Goal: Task Accomplishment & Management: Manage account settings

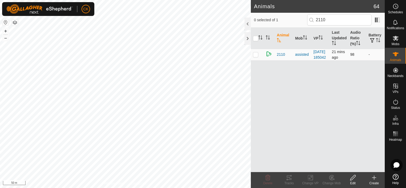
type input "2110"
click at [255, 57] on p-checkbox at bounding box center [255, 54] width 5 height 4
checkbox input "true"
click at [291, 178] on icon at bounding box center [289, 178] width 6 height 6
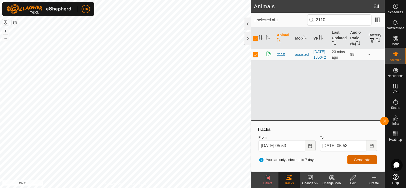
click at [355, 159] on span "Generate" at bounding box center [362, 160] width 16 height 4
click at [362, 159] on span "Generate" at bounding box center [362, 160] width 16 height 4
click at [256, 38] on input "checkbox" at bounding box center [255, 38] width 5 height 5
checkbox input "false"
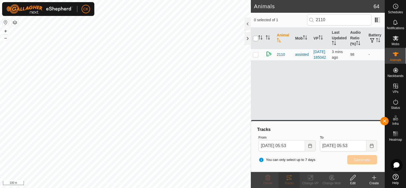
click at [256, 38] on input "checkbox" at bounding box center [255, 38] width 5 height 5
checkbox input "true"
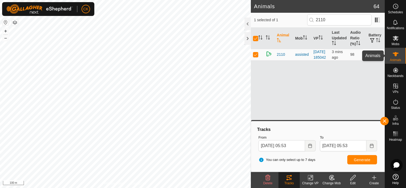
click at [396, 55] on icon at bounding box center [396, 54] width 6 height 4
click at [345, 18] on input "2110" at bounding box center [339, 19] width 64 height 11
type input "21"
checkbox input "false"
type input "2"
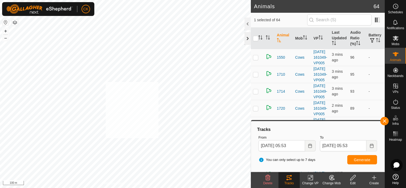
checkbox input "true"
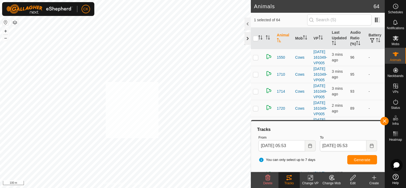
checkbox input "true"
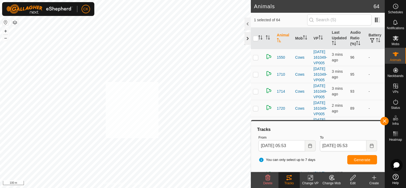
checkbox input "true"
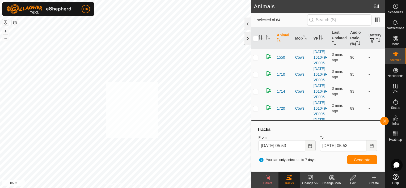
checkbox input "true"
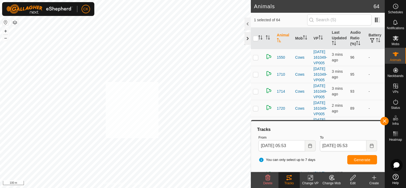
checkbox input "true"
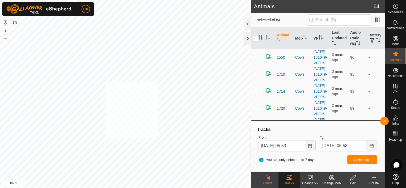
checkbox input "true"
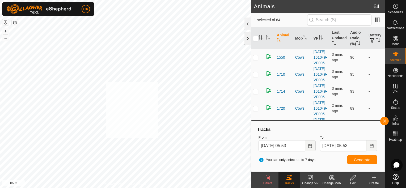
checkbox input "true"
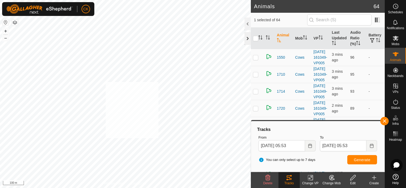
checkbox input "true"
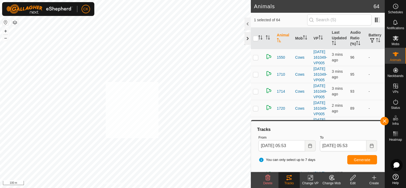
checkbox input "true"
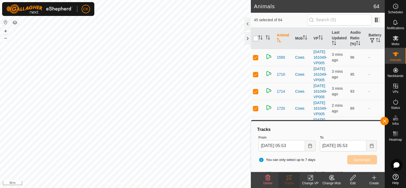
click at [255, 39] on input "checkbox" at bounding box center [255, 38] width 5 height 5
checkbox input "true"
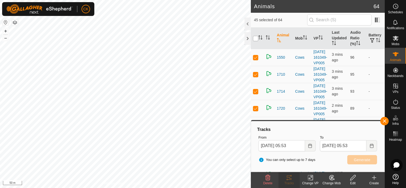
checkbox input "true"
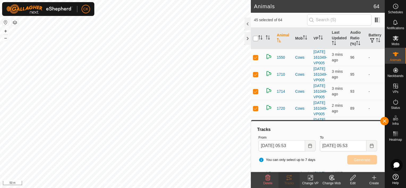
checkbox input "true"
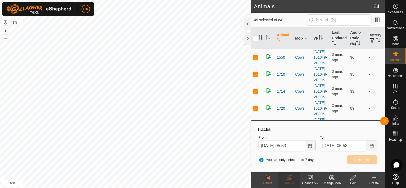
checkbox input "true"
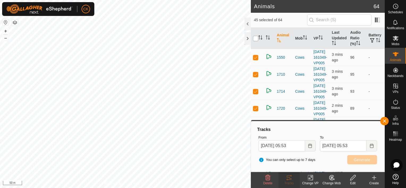
checkbox input "true"
click at [255, 39] on input "checkbox" at bounding box center [255, 38] width 5 height 5
checkbox input "false"
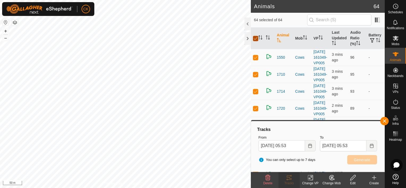
checkbox input "false"
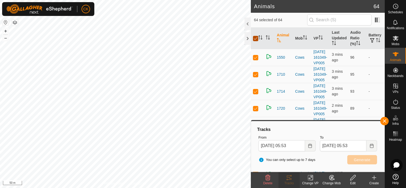
checkbox input "false"
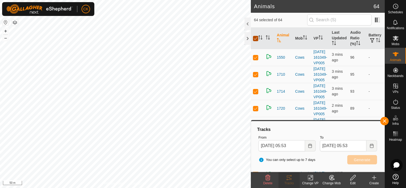
checkbox input "false"
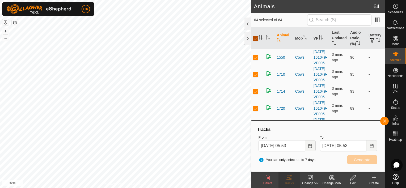
checkbox input "false"
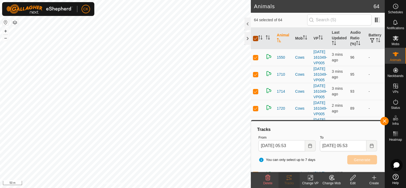
checkbox input "false"
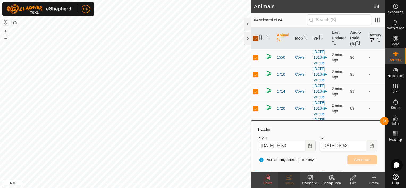
checkbox input "false"
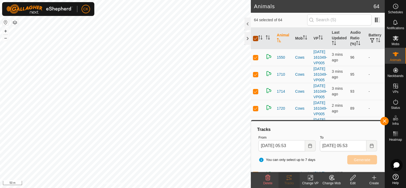
checkbox input "false"
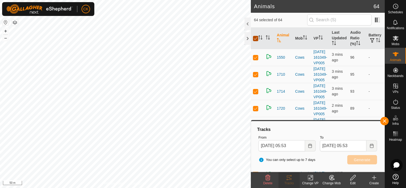
checkbox input "false"
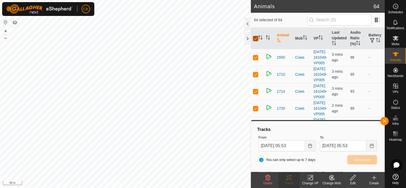
checkbox input "false"
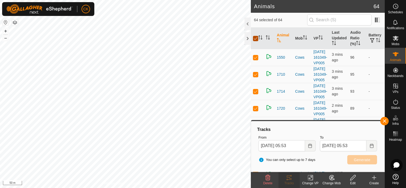
checkbox input "false"
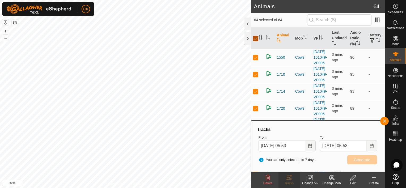
checkbox input "false"
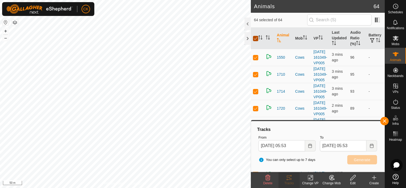
checkbox input "false"
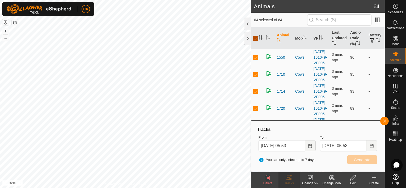
checkbox input "false"
checkbox input "true"
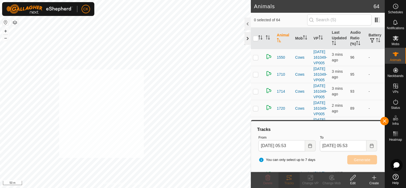
checkbox input "true"
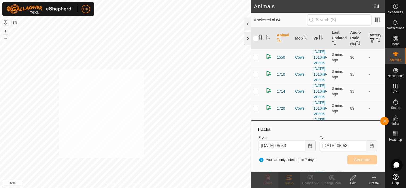
checkbox input "true"
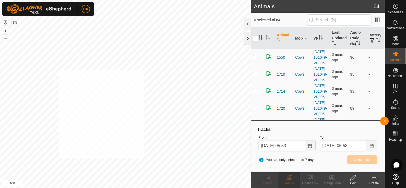
checkbox input "true"
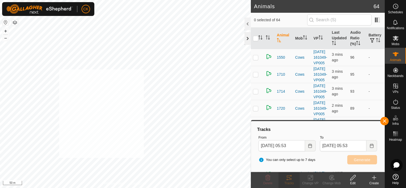
checkbox input "true"
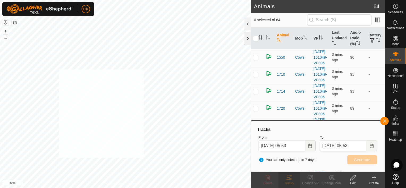
checkbox input "true"
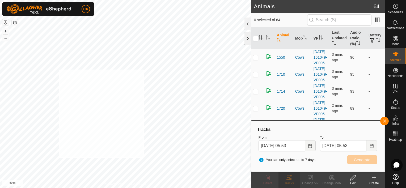
checkbox input "true"
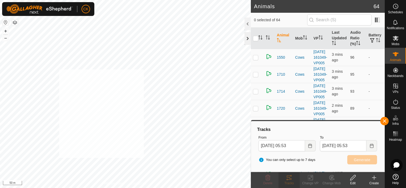
checkbox input "true"
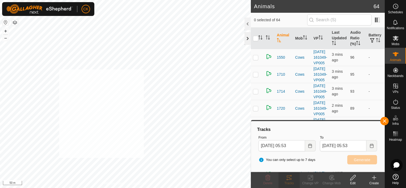
checkbox input "true"
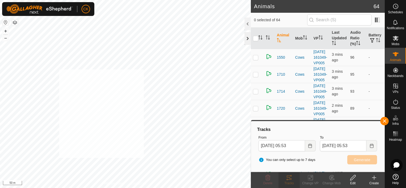
checkbox input "true"
click at [257, 38] on input "checkbox" at bounding box center [255, 38] width 5 height 5
checkbox input "true"
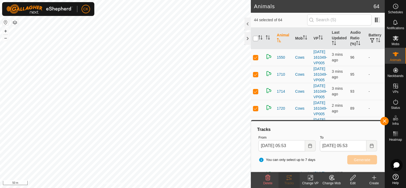
checkbox input "true"
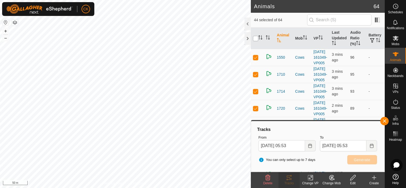
checkbox input "true"
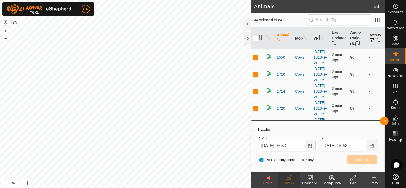
checkbox input "true"
click at [257, 38] on input "checkbox" at bounding box center [255, 38] width 5 height 5
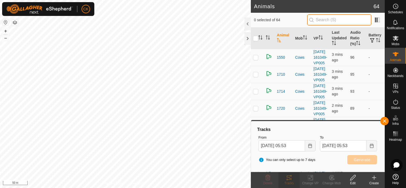
click at [349, 19] on input "text" at bounding box center [339, 19] width 64 height 11
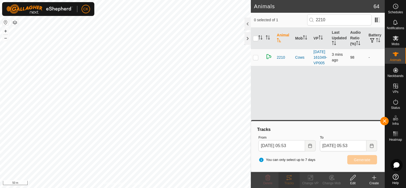
click at [255, 60] on p-checkbox at bounding box center [255, 57] width 5 height 4
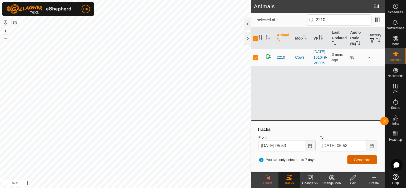
click at [356, 160] on span "Generate" at bounding box center [362, 160] width 16 height 4
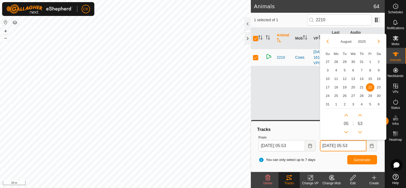
click at [363, 146] on input "[DATE] 05:53" at bounding box center [343, 145] width 47 height 11
click at [345, 116] on button "Next Hour" at bounding box center [346, 115] width 9 height 9
click at [345, 115] on button "Next Hour" at bounding box center [346, 115] width 9 height 9
click at [373, 147] on icon "Choose Date" at bounding box center [372, 146] width 4 height 4
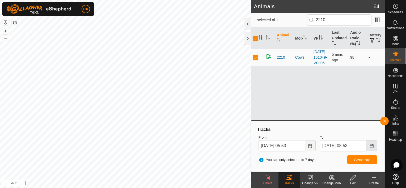
click at [372, 147] on icon "Choose Date" at bounding box center [372, 146] width 4 height 4
click at [361, 159] on span "Generate" at bounding box center [362, 160] width 16 height 4
click at [387, 122] on button "button" at bounding box center [384, 121] width 9 height 9
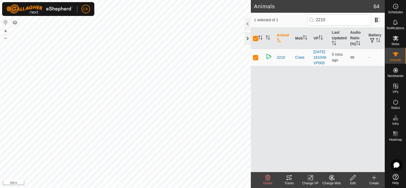
click at [246, 39] on div at bounding box center [248, 38] width 6 height 13
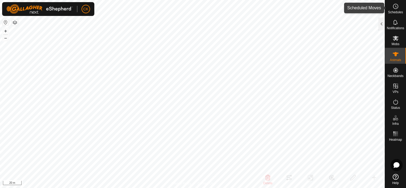
click at [395, 5] on icon at bounding box center [396, 6] width 6 height 6
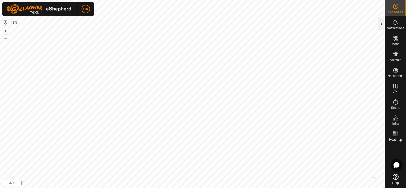
click at [381, 26] on div at bounding box center [382, 24] width 6 height 13
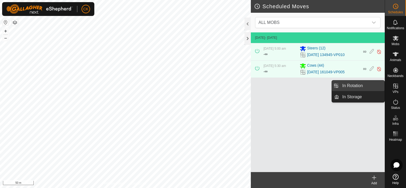
click at [362, 84] on link "In Rotation" at bounding box center [361, 86] width 45 height 11
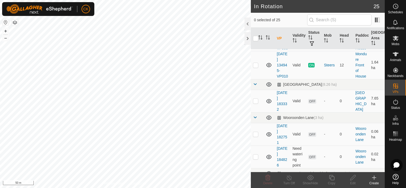
scroll to position [452, 0]
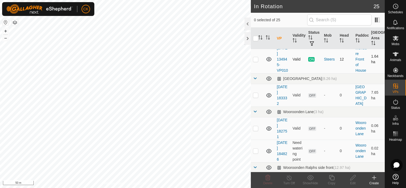
click at [255, 61] on p-checkbox at bounding box center [255, 59] width 5 height 4
click at [331, 178] on icon at bounding box center [332, 178] width 7 height 6
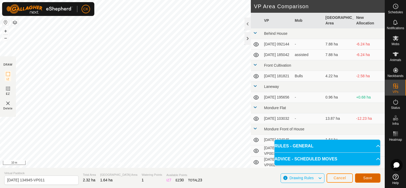
click at [362, 177] on button "Save" at bounding box center [368, 178] width 26 height 9
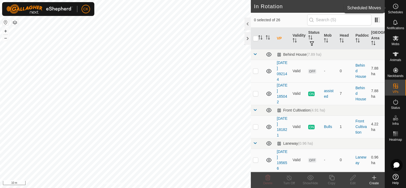
click at [396, 4] on circle at bounding box center [396, 6] width 5 height 5
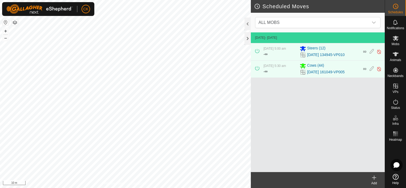
click at [374, 177] on icon at bounding box center [374, 178] width 6 height 6
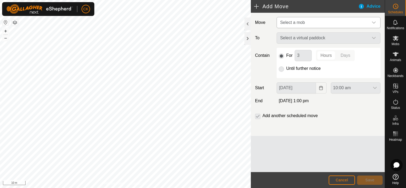
click at [373, 21] on icon "dropdown trigger" at bounding box center [374, 22] width 4 height 4
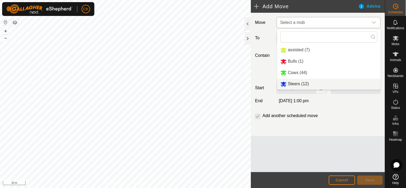
click at [292, 84] on li "Steers (12)" at bounding box center [328, 84] width 103 height 11
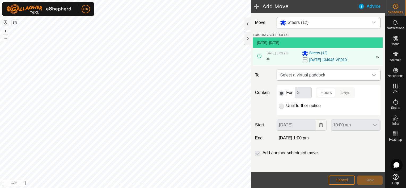
click at [372, 75] on icon "dropdown trigger" at bounding box center [374, 75] width 4 height 2
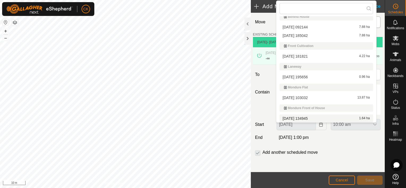
scroll to position [1, 0]
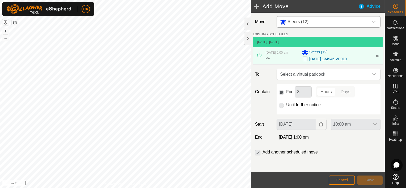
click at [281, 104] on p-radiobutton at bounding box center [281, 105] width 5 height 6
click at [282, 105] on p-radiobutton at bounding box center [281, 105] width 5 height 6
click at [372, 73] on icon "dropdown trigger" at bounding box center [374, 74] width 4 height 4
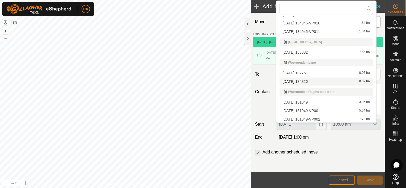
scroll to position [186, 0]
click at [324, 30] on li "[DATE] 134945-VP011 1.64 ha" at bounding box center [327, 31] width 94 height 8
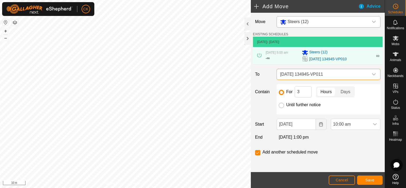
click at [281, 104] on input "Until further notice" at bounding box center [281, 105] width 5 height 5
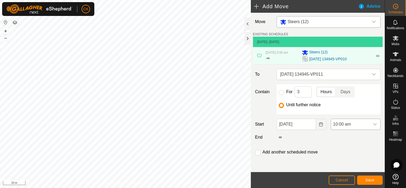
click at [373, 124] on icon "dropdown trigger" at bounding box center [375, 124] width 4 height 2
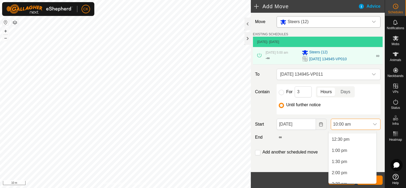
scroll to position [287, 0]
click at [342, 161] on li "2:00 pm" at bounding box center [353, 161] width 48 height 11
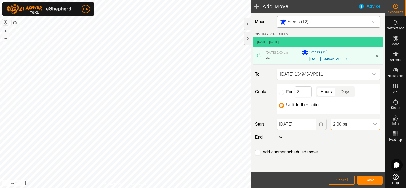
scroll to position [223, 0]
click at [368, 178] on span "Save" at bounding box center [370, 180] width 9 height 4
